Goal: Task Accomplishment & Management: Manage account settings

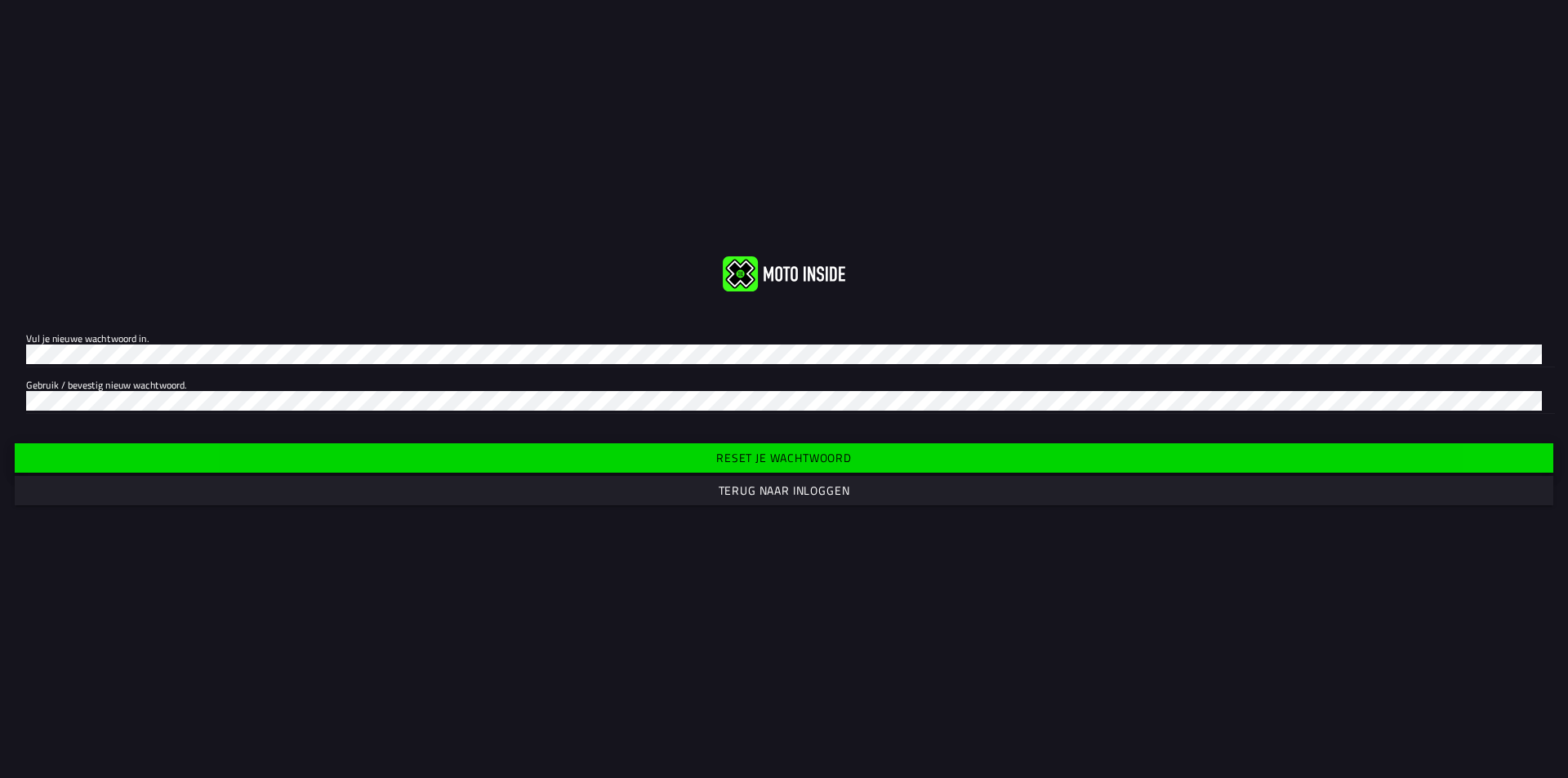
click at [766, 456] on font "Reset je wachtwoord" at bounding box center [784, 458] width 136 height 18
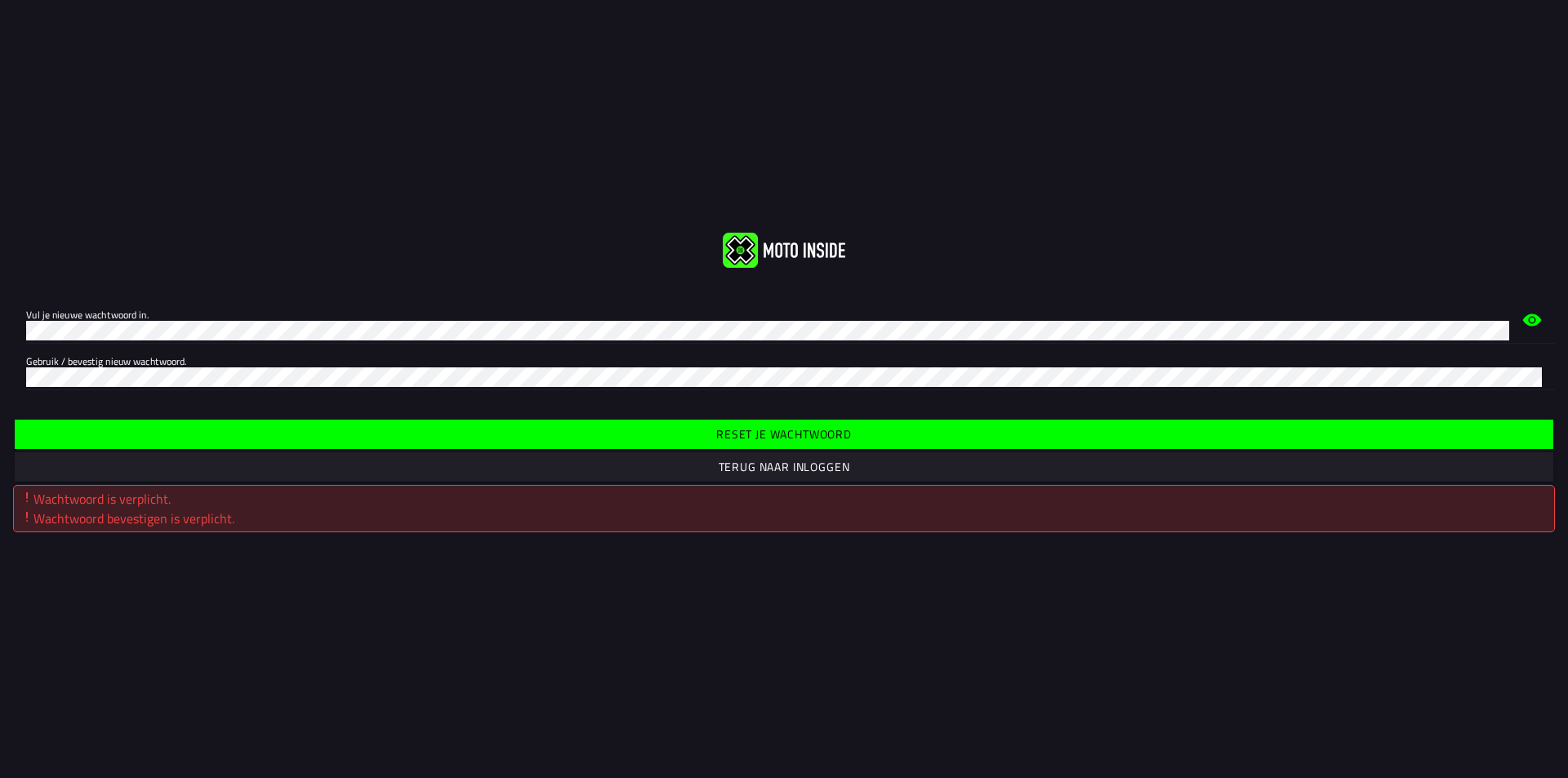
click at [1529, 322] on icon at bounding box center [1532, 320] width 19 height 19
click at [594, 400] on div "Vul je nieuwe wachtwoord in. Gebruik / bevestig nieuw wachtwoord." at bounding box center [784, 343] width 1568 height 119
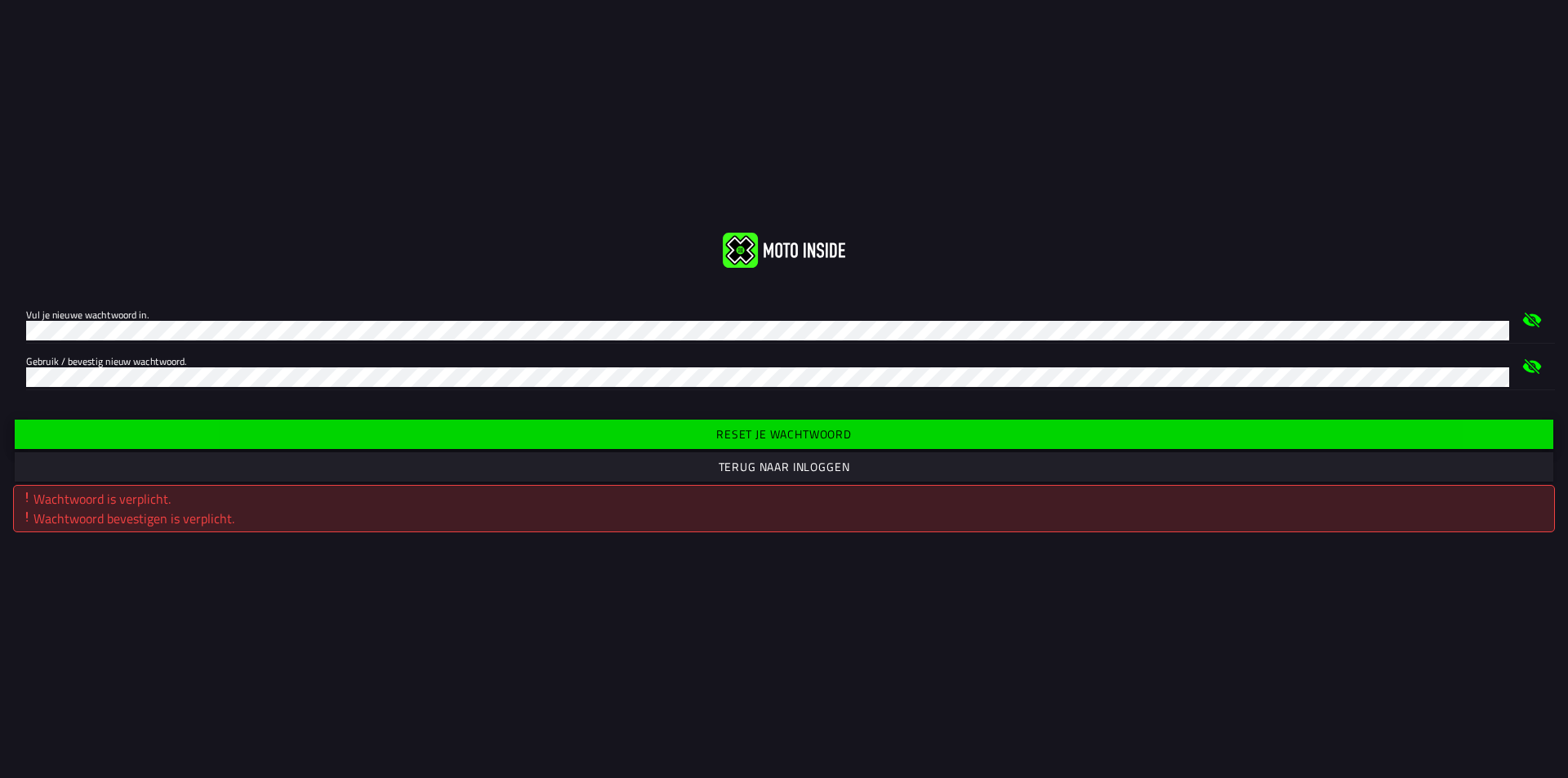
click at [764, 429] on font "Reset je wachtwoord" at bounding box center [784, 435] width 136 height 18
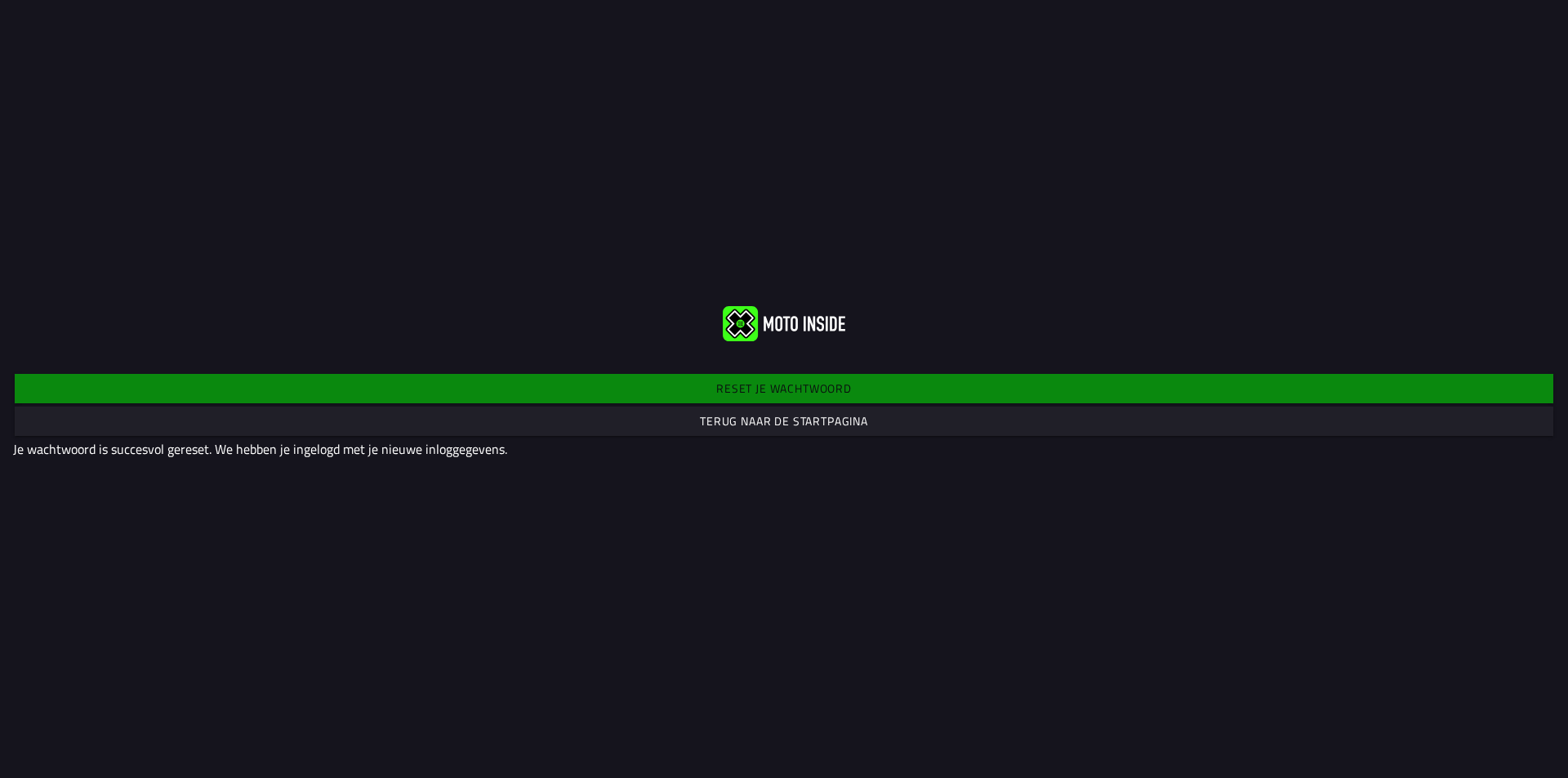
click at [780, 424] on font "Terug naar de startpagina" at bounding box center [784, 421] width 168 height 18
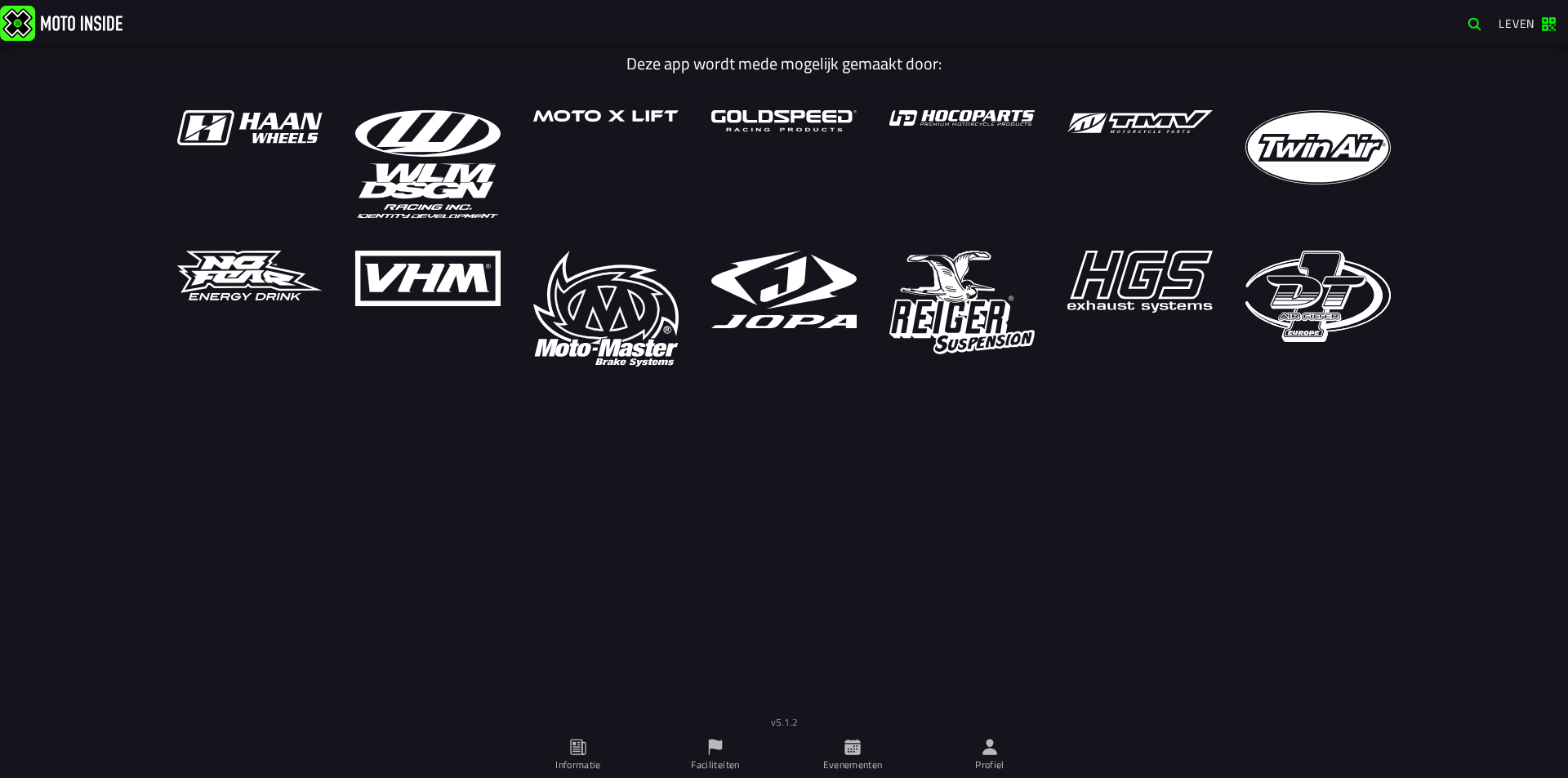
click at [1541, 18] on ion-text "Leven" at bounding box center [1520, 24] width 42 height 11
